Goal: Task Accomplishment & Management: Complete application form

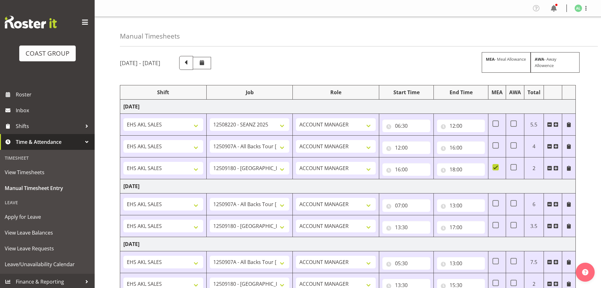
select select "10251"
select select "10496"
select select "9932"
select select "10496"
select select "9932"
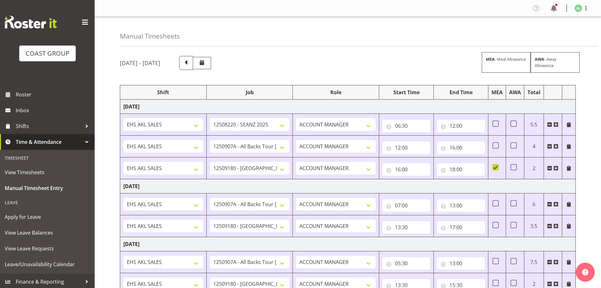
select select "10496"
select select "9932"
select select "10496"
select select "9932"
select select "10496"
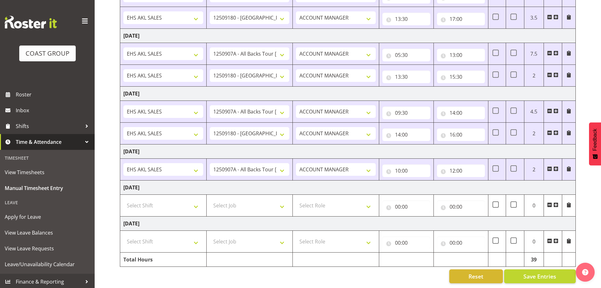
scroll to position [215, 0]
click at [163, 200] on select "Select Shift EHS AKL SALES" at bounding box center [163, 205] width 80 height 13
click at [123, 199] on select "Select Shift EHS AKL SALES" at bounding box center [163, 205] width 80 height 13
click at [242, 203] on select "Select Job 1 Carlton Events 1 [PERSON_NAME][GEOGRAPHIC_DATA] 1 [PERSON_NAME][GE…" at bounding box center [250, 205] width 80 height 13
click at [210, 199] on select "Select Job 1 Carlton Events 1 [PERSON_NAME][GEOGRAPHIC_DATA] 1 [PERSON_NAME][GE…" at bounding box center [250, 205] width 80 height 13
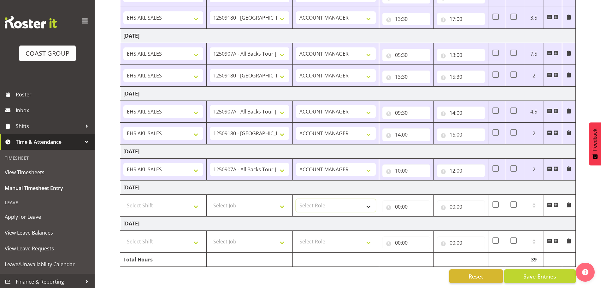
click at [338, 202] on select "Select Role ACCOUNT MANAGER Account Manager" at bounding box center [336, 205] width 80 height 13
click at [296, 199] on select "Select Role ACCOUNT MANAGER Account Manager" at bounding box center [336, 205] width 80 height 13
click at [404, 200] on input "00:00" at bounding box center [407, 206] width 48 height 13
click at [428, 217] on select "00 01 02 03 04 05 06 07 08 09 10 11 12 13 14 15 16 17 18 19 20 21 22 23" at bounding box center [426, 223] width 14 height 13
select select "6"
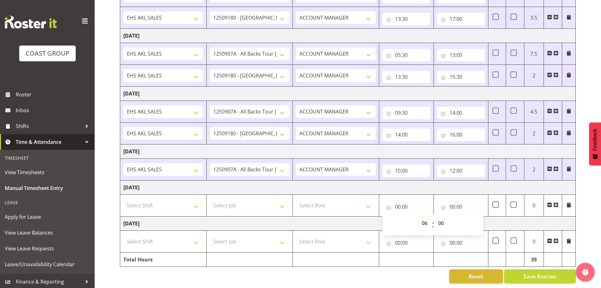
click at [419, 217] on select "00 01 02 03 04 05 06 07 08 09 10 11 12 13 14 15 16 17 18 19 20 21 22 23" at bounding box center [426, 223] width 14 height 13
select select "10496"
select select
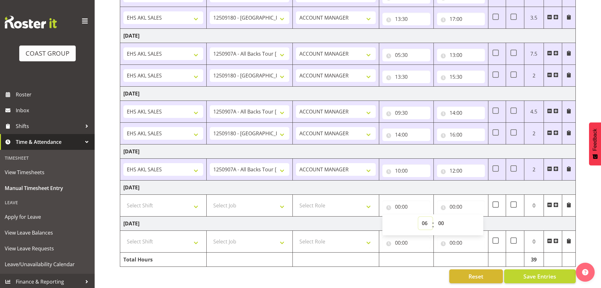
type input "06:00"
click at [441, 218] on select "00 01 02 03 04 05 06 07 08 09 10 11 12 13 14 15 16 17 18 19 20 21 22 23 24 25 2…" at bounding box center [442, 223] width 14 height 13
select select "30"
click at [435, 217] on select "00 01 02 03 04 05 06 07 08 09 10 11 12 13 14 15 16 17 18 19 20 21 22 23 24 25 2…" at bounding box center [442, 223] width 14 height 13
type input "06:30"
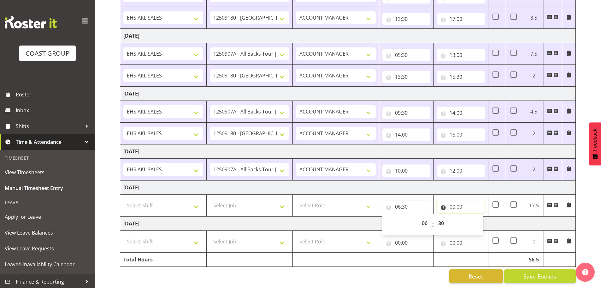
click at [453, 200] on input "00:00" at bounding box center [461, 206] width 48 height 13
click at [478, 217] on select "00 01 02 03 04 05 06 07 08 09 10 11 12 13 14 15 16 17 18 19 20 21 22 23" at bounding box center [480, 223] width 14 height 13
select select "13"
click at [473, 217] on select "00 01 02 03 04 05 06 07 08 09 10 11 12 13 14 15 16 17 18 19 20 21 22 23" at bounding box center [480, 223] width 14 height 13
type input "13:00"
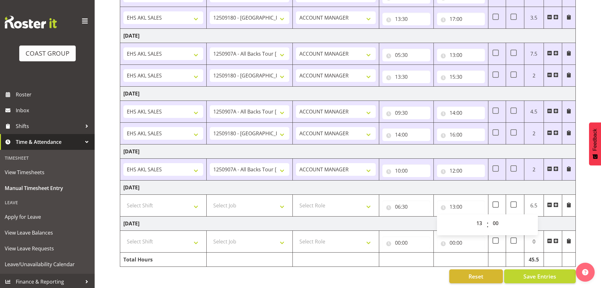
click at [403, 216] on td "[DATE]" at bounding box center [348, 223] width 456 height 14
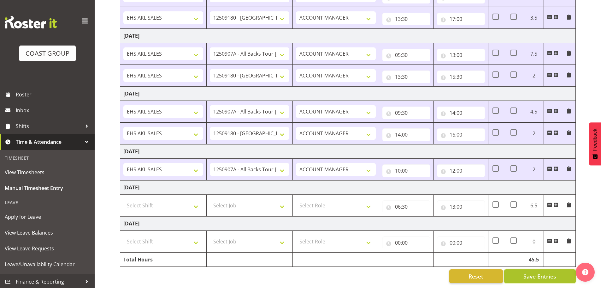
click at [525, 272] on span "Save Entries" at bounding box center [540, 276] width 33 height 8
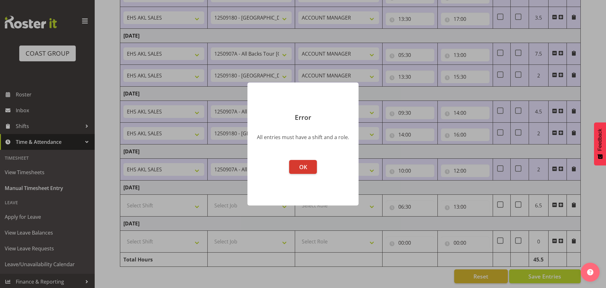
click at [347, 208] on div "Error All entries must have a shift and a role. OK" at bounding box center [303, 144] width 124 height 154
click at [313, 167] on button "OK" at bounding box center [303, 167] width 28 height 14
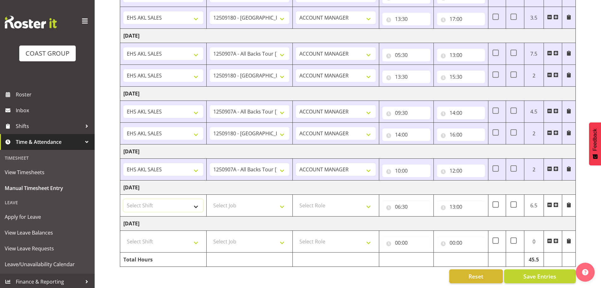
click at [170, 201] on select "Select Shift EHS AKL SALES" at bounding box center [163, 205] width 80 height 13
select select "1327"
click at [123, 199] on select "Select Shift EHS AKL SALES" at bounding box center [163, 205] width 80 height 13
click at [224, 204] on select "Select Job 1 Carlton Events 1 [PERSON_NAME][GEOGRAPHIC_DATA] 1 [PERSON_NAME][GE…" at bounding box center [250, 205] width 80 height 13
drag, startPoint x: 278, startPoint y: 202, endPoint x: 277, endPoint y: 210, distance: 7.6
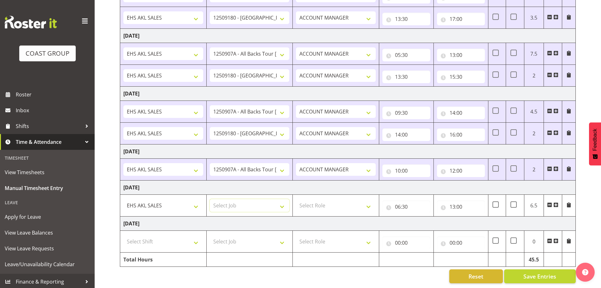
click at [278, 202] on select "Select Job 1 Carlton Events 1 [PERSON_NAME][GEOGRAPHIC_DATA] 1 [PERSON_NAME][GE…" at bounding box center [250, 205] width 80 height 13
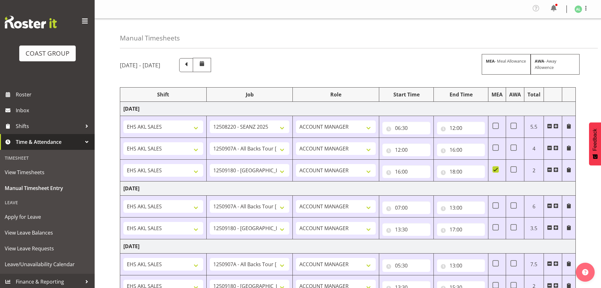
scroll to position [211, 0]
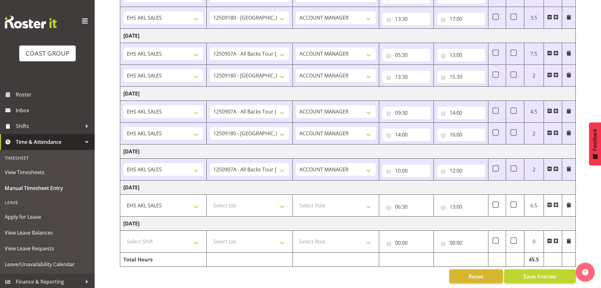
click at [557, 167] on span at bounding box center [556, 168] width 5 height 5
click at [556, 167] on span at bounding box center [556, 168] width 5 height 5
click at [556, 168] on span at bounding box center [556, 168] width 5 height 5
click at [236, 204] on select "Select Job 1 Carlton Events 1 [PERSON_NAME][GEOGRAPHIC_DATA] 1 [PERSON_NAME][GE…" at bounding box center [250, 205] width 80 height 13
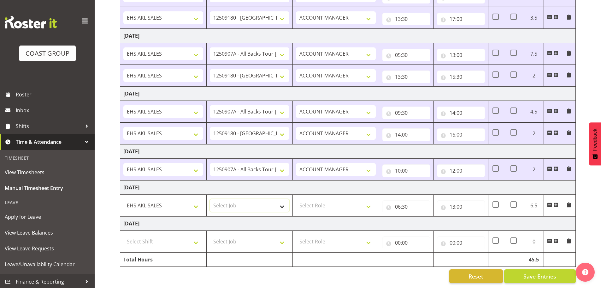
select select "10496"
click at [210, 199] on select "Select Job 1 Carlton Events 1 [PERSON_NAME][GEOGRAPHIC_DATA] 1 [PERSON_NAME][GE…" at bounding box center [250, 205] width 80 height 13
click at [323, 202] on select "Select Role ACCOUNT MANAGER Account Manager" at bounding box center [336, 205] width 80 height 13
select select "197"
click at [296, 199] on select "Select Role ACCOUNT MANAGER Account Manager" at bounding box center [336, 205] width 80 height 13
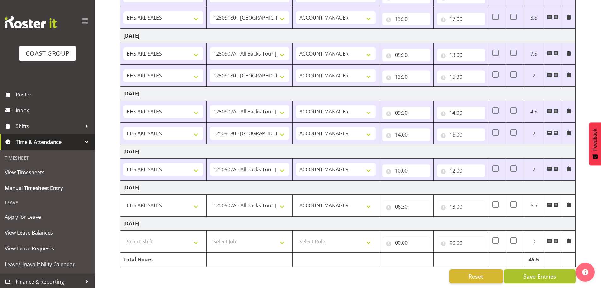
click at [541, 272] on span "Save Entries" at bounding box center [540, 276] width 33 height 8
select select "10496"
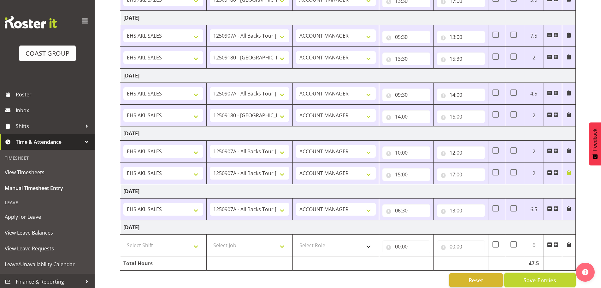
scroll to position [237, 0]
